Goal: Task Accomplishment & Management: Use online tool/utility

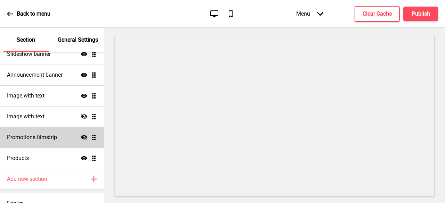
scroll to position [137, 0]
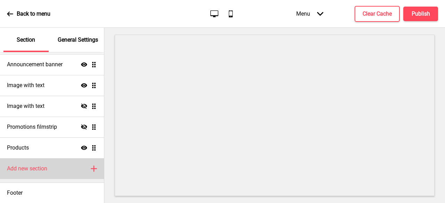
click at [91, 168] on icon "Plus" at bounding box center [94, 169] width 6 height 6
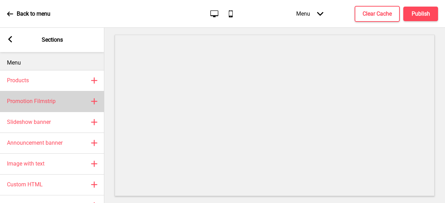
click at [93, 102] on icon at bounding box center [94, 102] width 6 height 6
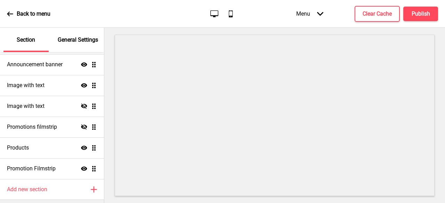
select select "center"
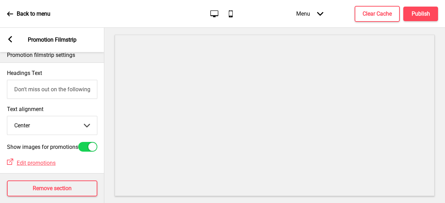
scroll to position [0, 0]
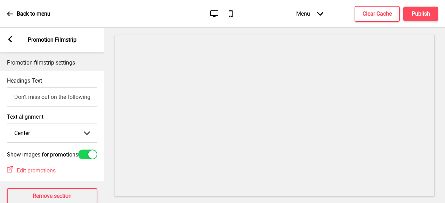
click at [8, 38] on rect at bounding box center [10, 39] width 6 height 6
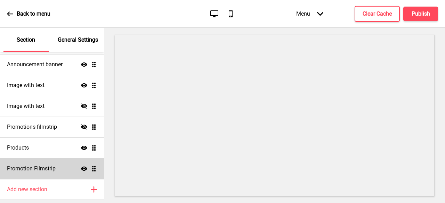
click at [61, 167] on div "Promotion Filmstrip Show Drag" at bounding box center [52, 169] width 104 height 21
select select "center"
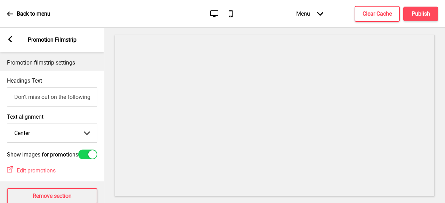
click at [64, 103] on input "Don't miss out on the following promotion(s)!" at bounding box center [52, 97] width 90 height 19
type input "Mini Buffet"
click at [61, 134] on select "Left Center Right" at bounding box center [52, 133] width 90 height 18
click at [7, 125] on select "Left Center Right" at bounding box center [52, 133] width 90 height 18
click at [11, 38] on rect at bounding box center [10, 39] width 6 height 6
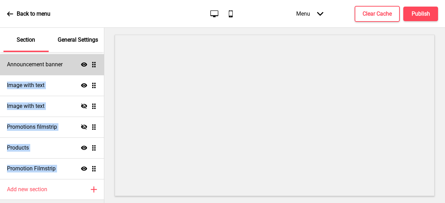
drag, startPoint x: 92, startPoint y: 168, endPoint x: 92, endPoint y: 71, distance: 97.4
click at [92, 71] on ul "Custom HTML Show Drag Custom HTML Hide Drag Custom HTML Hide Drag Slideshow ban…" at bounding box center [52, 75] width 104 height 209
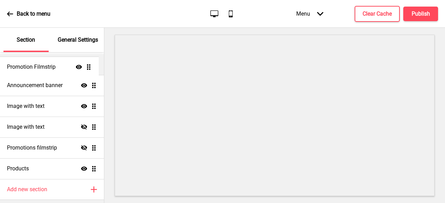
click at [51, 67] on ul "Custom HTML Show Drag Custom HTML Hide Drag Custom HTML Hide Drag Slideshow ban…" at bounding box center [52, 75] width 104 height 209
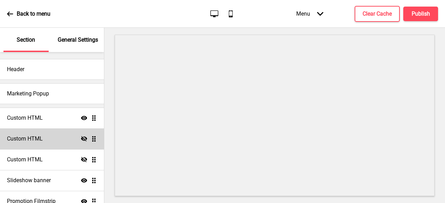
scroll to position [70, 0]
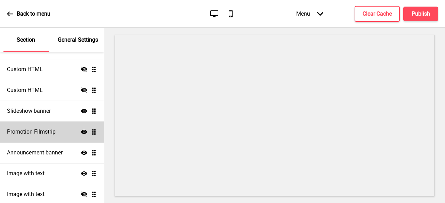
click at [57, 137] on div "Promotion Filmstrip Show Drag" at bounding box center [52, 132] width 104 height 21
select select "center"
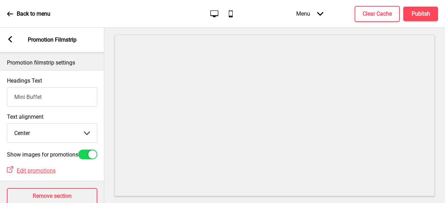
click at [48, 100] on input "Mini Buffet" at bounding box center [52, 97] width 90 height 19
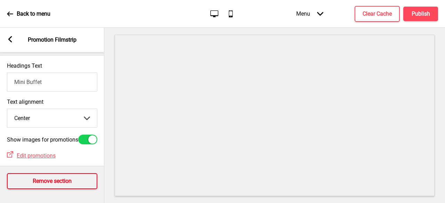
click at [56, 178] on h4 "Remove section" at bounding box center [52, 182] width 39 height 8
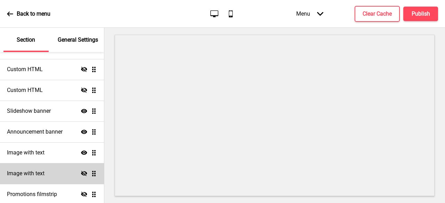
scroll to position [104, 0]
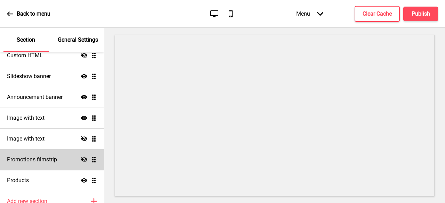
click at [81, 159] on icon at bounding box center [84, 159] width 6 height 5
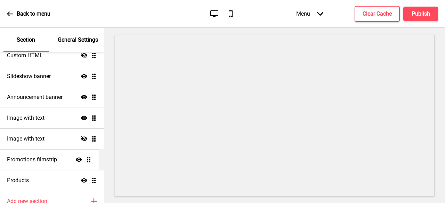
click at [89, 160] on ul "Custom HTML Show Drag Custom HTML Hide Drag Custom HTML Hide Drag Slideshow ban…" at bounding box center [52, 97] width 104 height 188
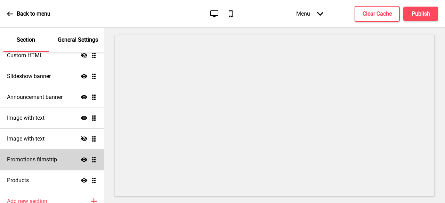
click at [46, 164] on div "Promotions filmstrip Show Drag" at bounding box center [52, 160] width 104 height 21
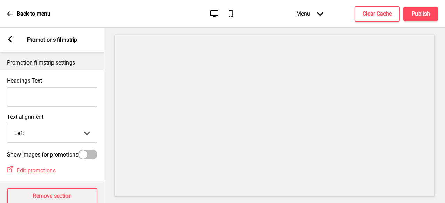
click at [95, 158] on div at bounding box center [87, 155] width 19 height 10
click at [88, 160] on div at bounding box center [87, 155] width 19 height 10
checkbox input "false"
click at [54, 174] on span "Edit promotions" at bounding box center [36, 171] width 39 height 7
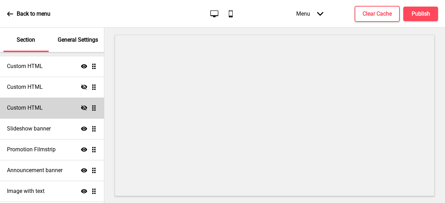
scroll to position [104, 0]
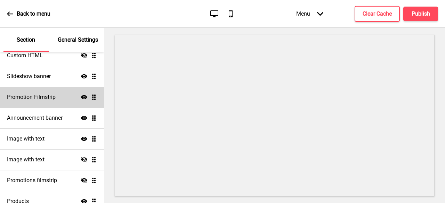
click at [26, 101] on h4 "Promotion Filmstrip" at bounding box center [31, 98] width 49 height 8
select select "center"
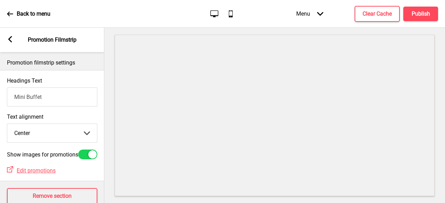
click at [45, 93] on input "Mini Buffet" at bounding box center [52, 97] width 90 height 19
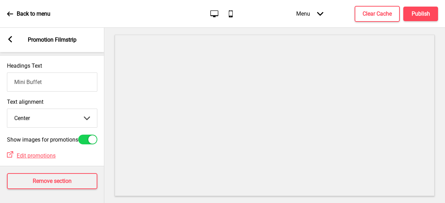
scroll to position [0, 0]
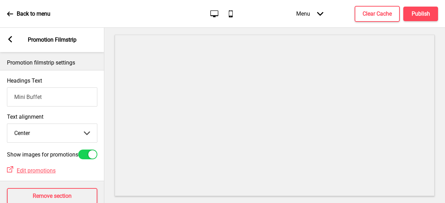
drag, startPoint x: 56, startPoint y: 104, endPoint x: 0, endPoint y: 100, distance: 55.8
click at [0, 100] on div "Headings Text Mini Buffet" at bounding box center [52, 92] width 104 height 36
paste input "🎁Mini Buffet Launch Special Use “MINIBUFFETA” to receive a FREE medium Curry Ti…"
drag, startPoint x: 65, startPoint y: 96, endPoint x: 0, endPoint y: 100, distance: 64.8
click at [0, 100] on div "Headings Text 🎁Mini Buffet Launch Special Use “MINIBUFFETA” to receive a FREE m…" at bounding box center [52, 92] width 104 height 36
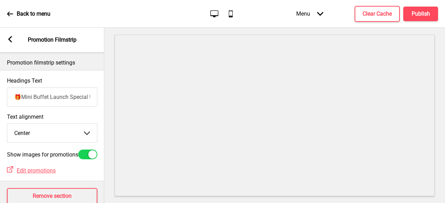
click at [46, 94] on input "🎁Mini Buffet Launch Special Use “MINIBUFFETA” to receive a FREE medium Curry Ti…" at bounding box center [52, 97] width 90 height 19
click at [61, 95] on input "🎁Mini Buffet Launch Special Use “MINIBUFFETA” to receive a FREE medium Curry Ti…" at bounding box center [52, 97] width 90 height 19
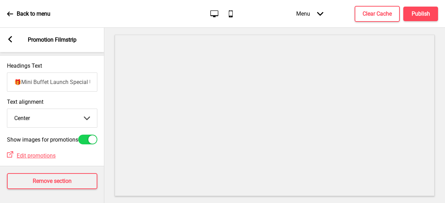
type input "🎁Mini Buffet Launch Special Use “MINIBUFFETA” to receive a FREE medium Curry Ti…"
click at [11, 42] on icon at bounding box center [10, 39] width 4 height 6
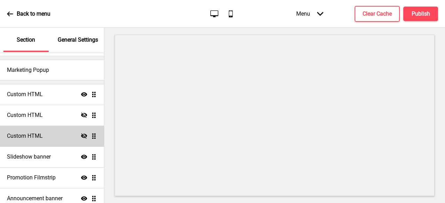
scroll to position [35, 0]
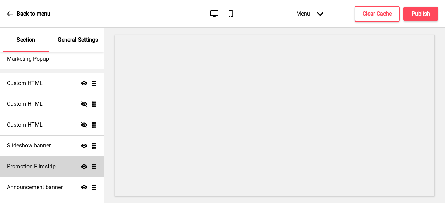
click at [81, 167] on icon "Show" at bounding box center [84, 167] width 6 height 6
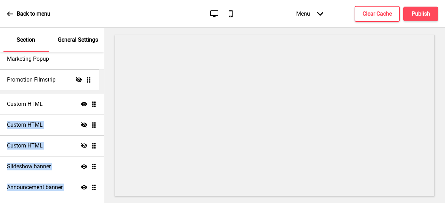
drag, startPoint x: 87, startPoint y: 167, endPoint x: 81, endPoint y: 80, distance: 87.2
click at [81, 80] on ul "Custom HTML Show Drag Custom HTML Hide Drag Custom HTML Hide Drag Slideshow ban…" at bounding box center [52, 177] width 104 height 209
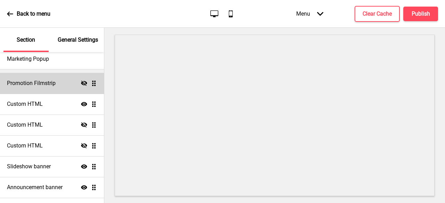
click at [81, 84] on icon "Hide" at bounding box center [84, 83] width 6 height 6
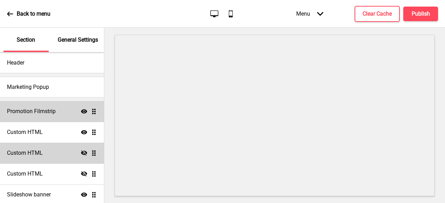
scroll to position [0, 0]
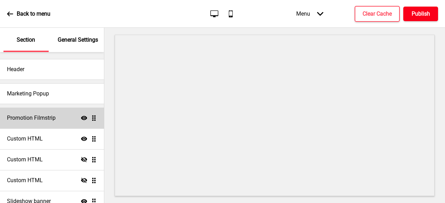
click at [424, 14] on h4 "Publish" at bounding box center [421, 14] width 18 height 8
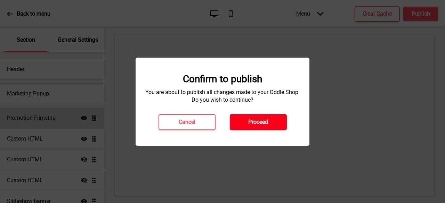
click at [262, 117] on button "Proceed" at bounding box center [258, 122] width 57 height 16
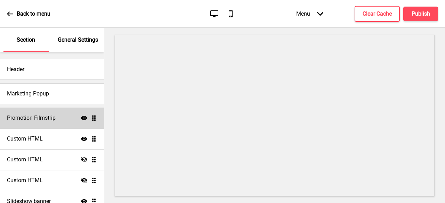
click at [59, 120] on div "Promotion Filmstrip Show Drag" at bounding box center [52, 118] width 104 height 21
select select "center"
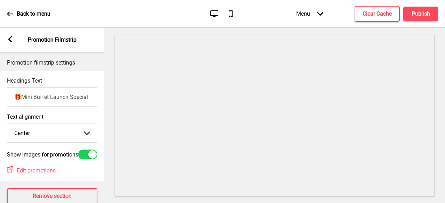
scroll to position [24, 0]
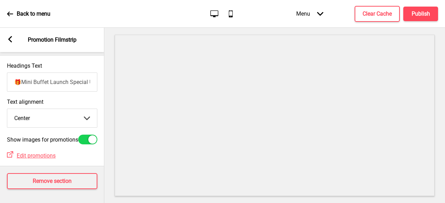
click at [85, 135] on div at bounding box center [87, 140] width 19 height 10
checkbox input "false"
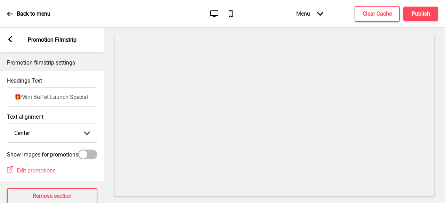
click at [13, 41] on div "Arrow left Promotion Filmstrip" at bounding box center [52, 40] width 104 height 24
click at [11, 41] on rect at bounding box center [10, 39] width 6 height 6
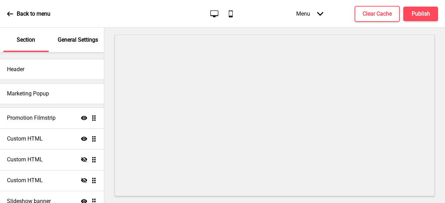
click at [81, 119] on icon at bounding box center [84, 118] width 6 height 4
click at [419, 12] on h4 "Publish" at bounding box center [421, 14] width 18 height 8
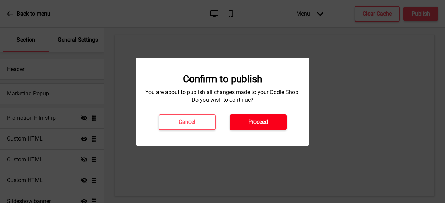
click at [243, 119] on button "Proceed" at bounding box center [258, 122] width 57 height 16
